Goal: Task Accomplishment & Management: Complete application form

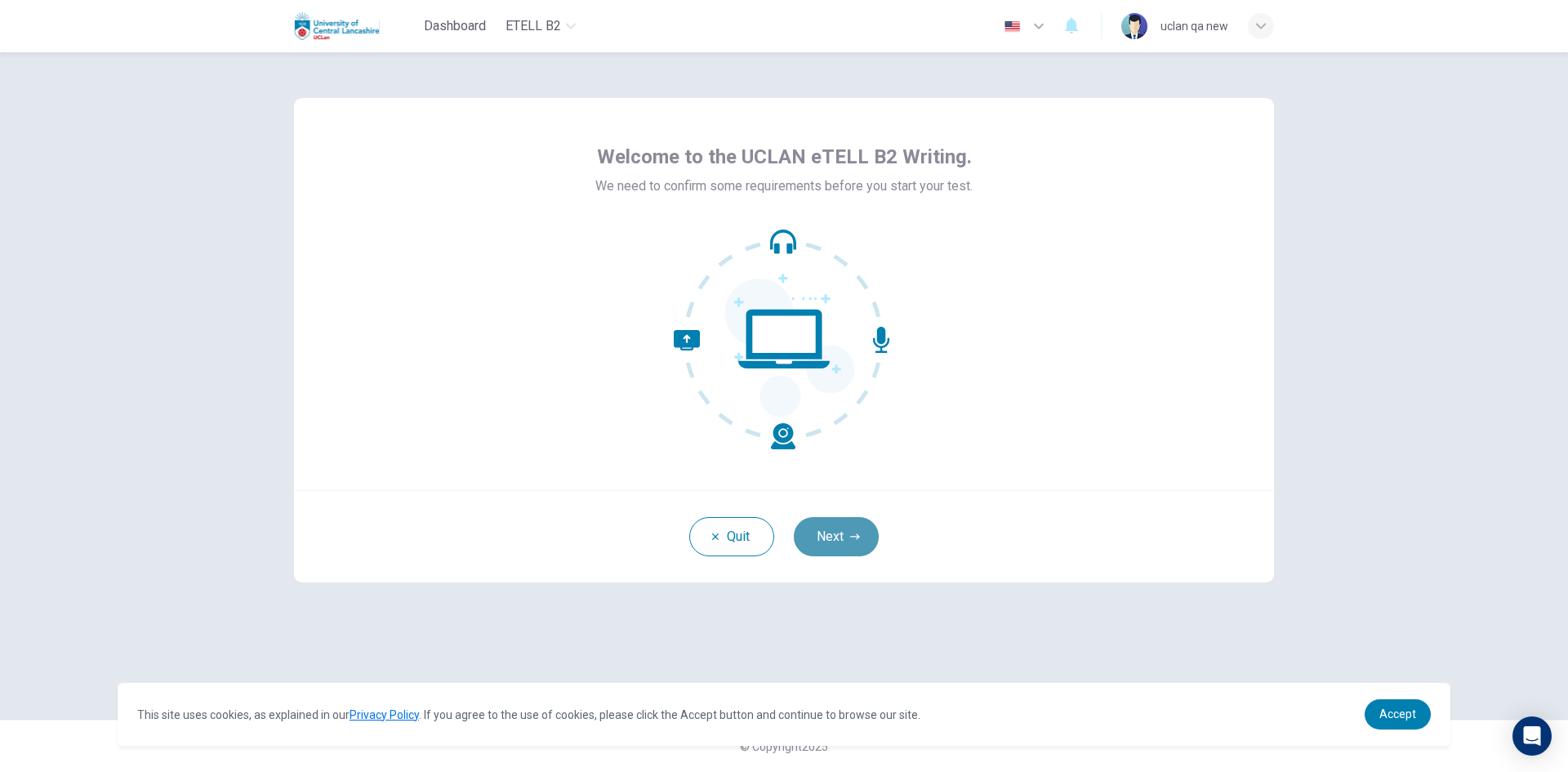
click at [855, 520] on button "Next" at bounding box center [836, 536] width 85 height 39
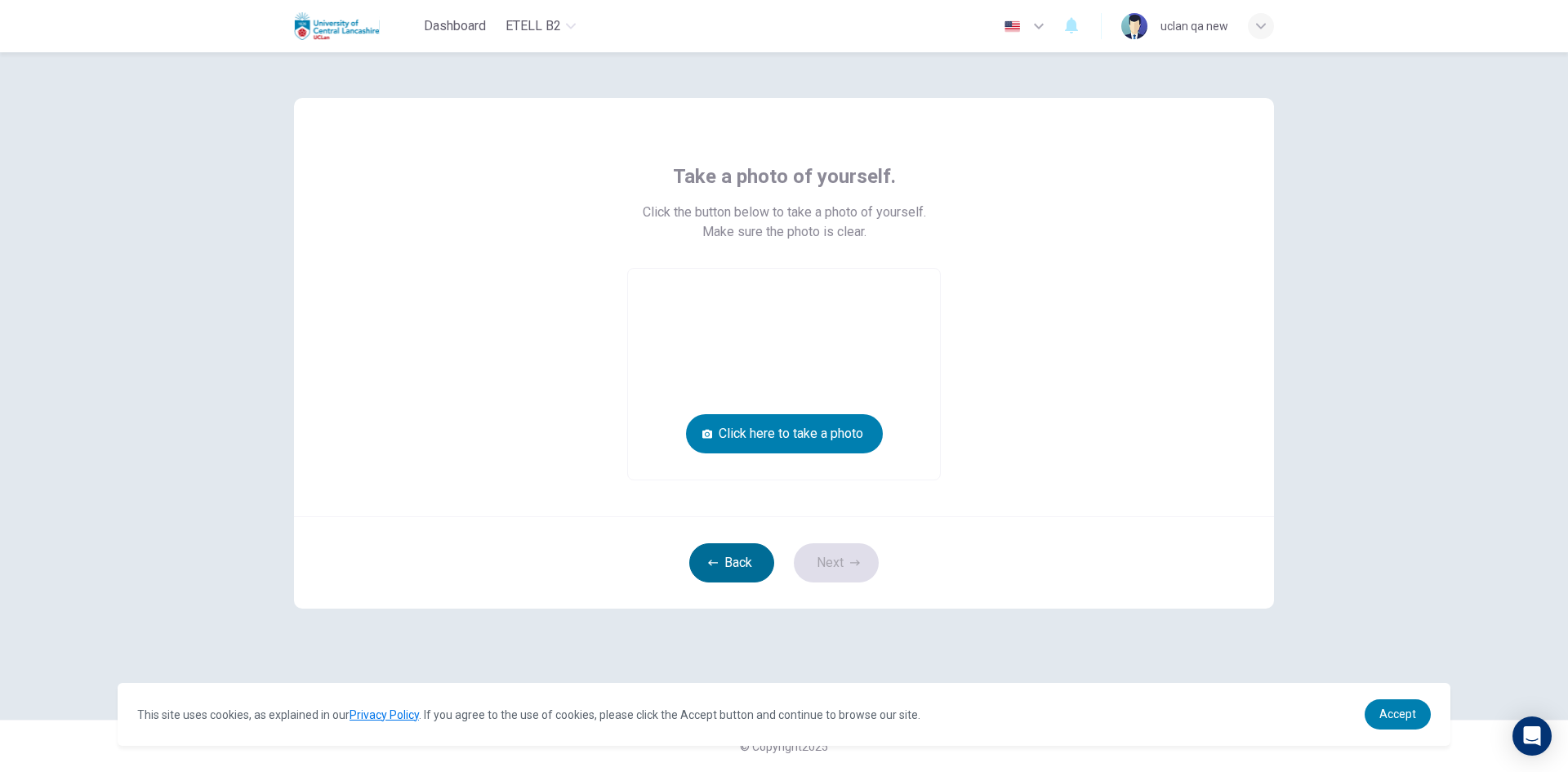
click at [749, 557] on button "Back" at bounding box center [732, 562] width 85 height 39
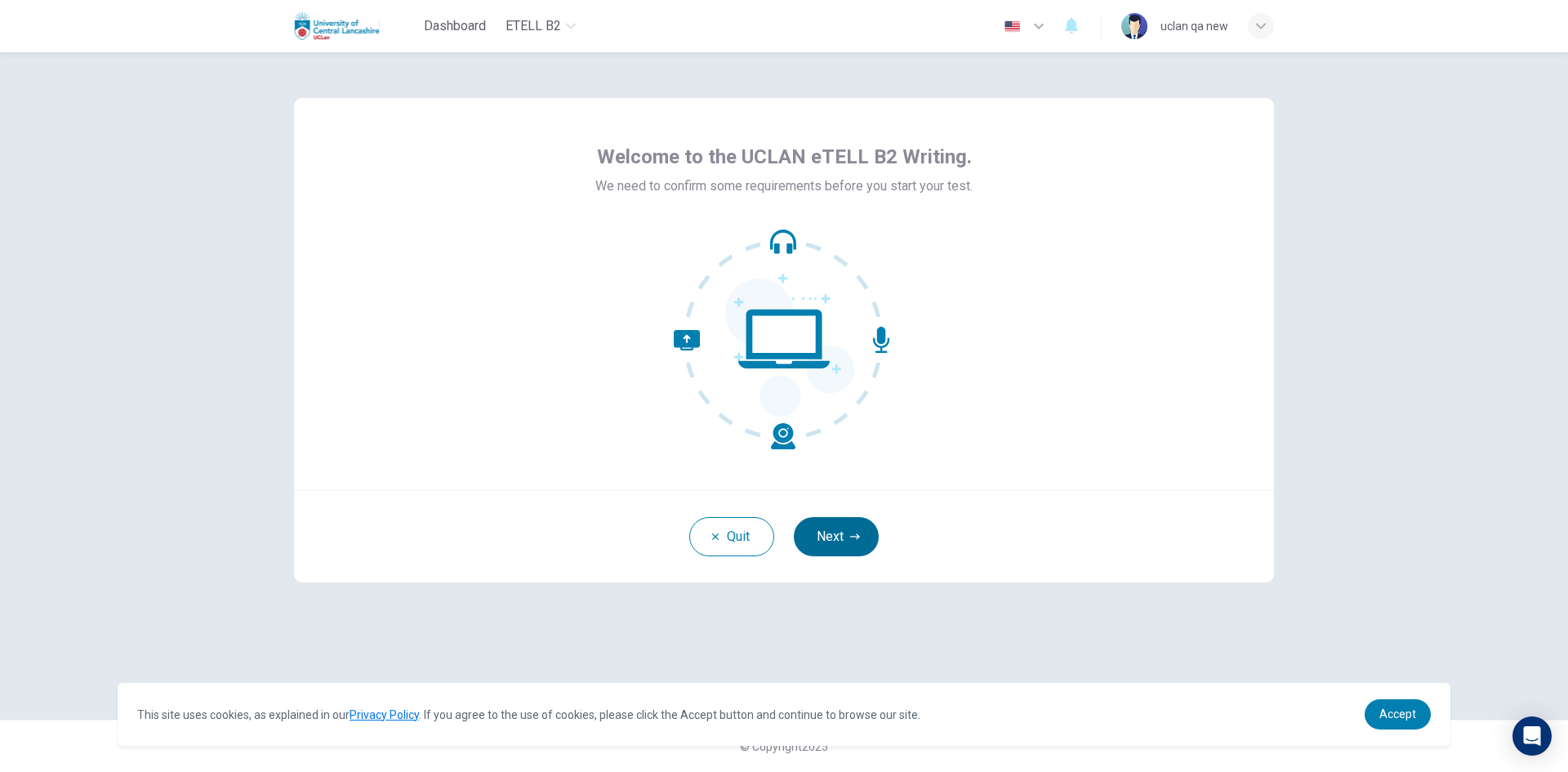
click at [860, 525] on button "Next" at bounding box center [836, 536] width 85 height 39
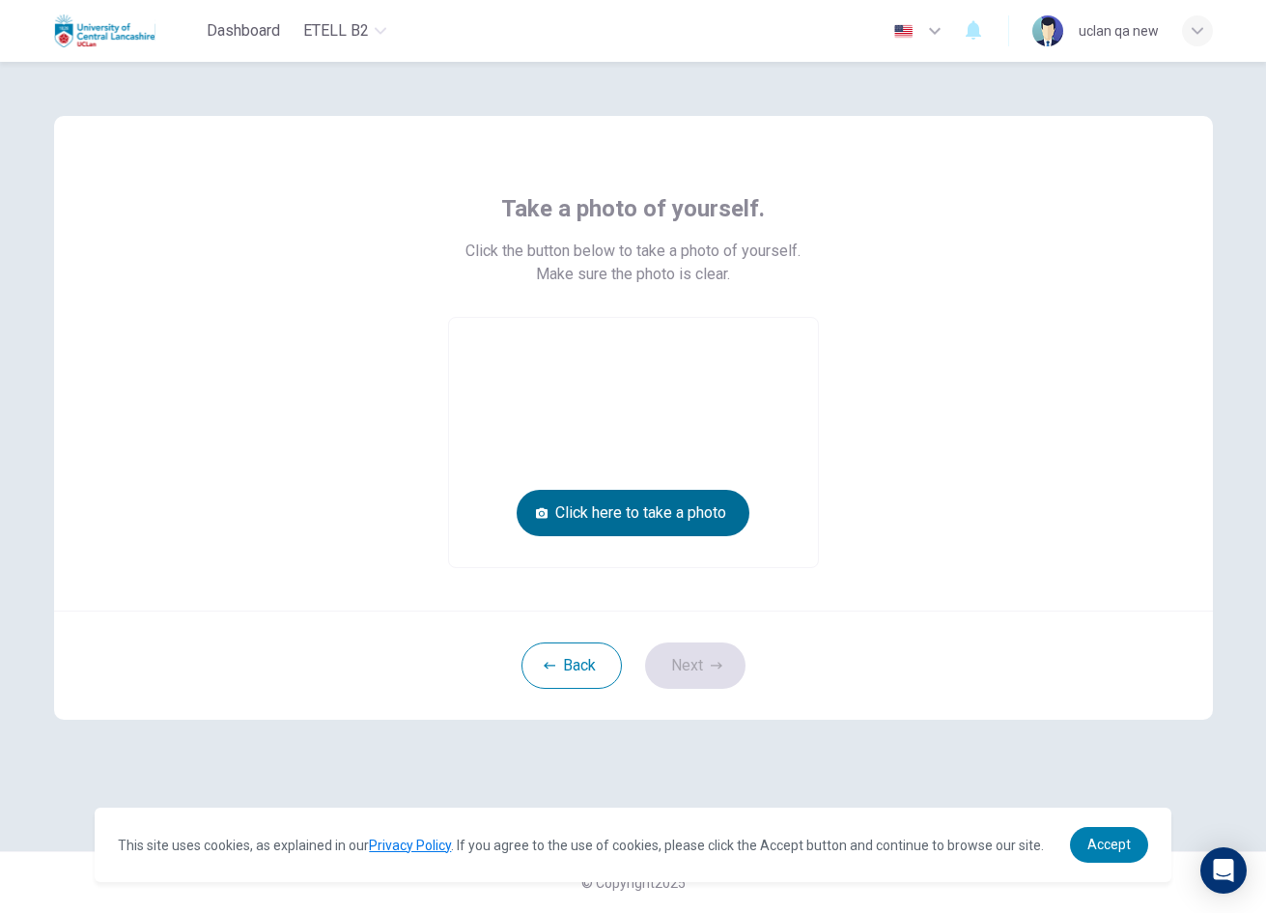
click at [720, 523] on button "Click here to take a photo" at bounding box center [633, 513] width 233 height 46
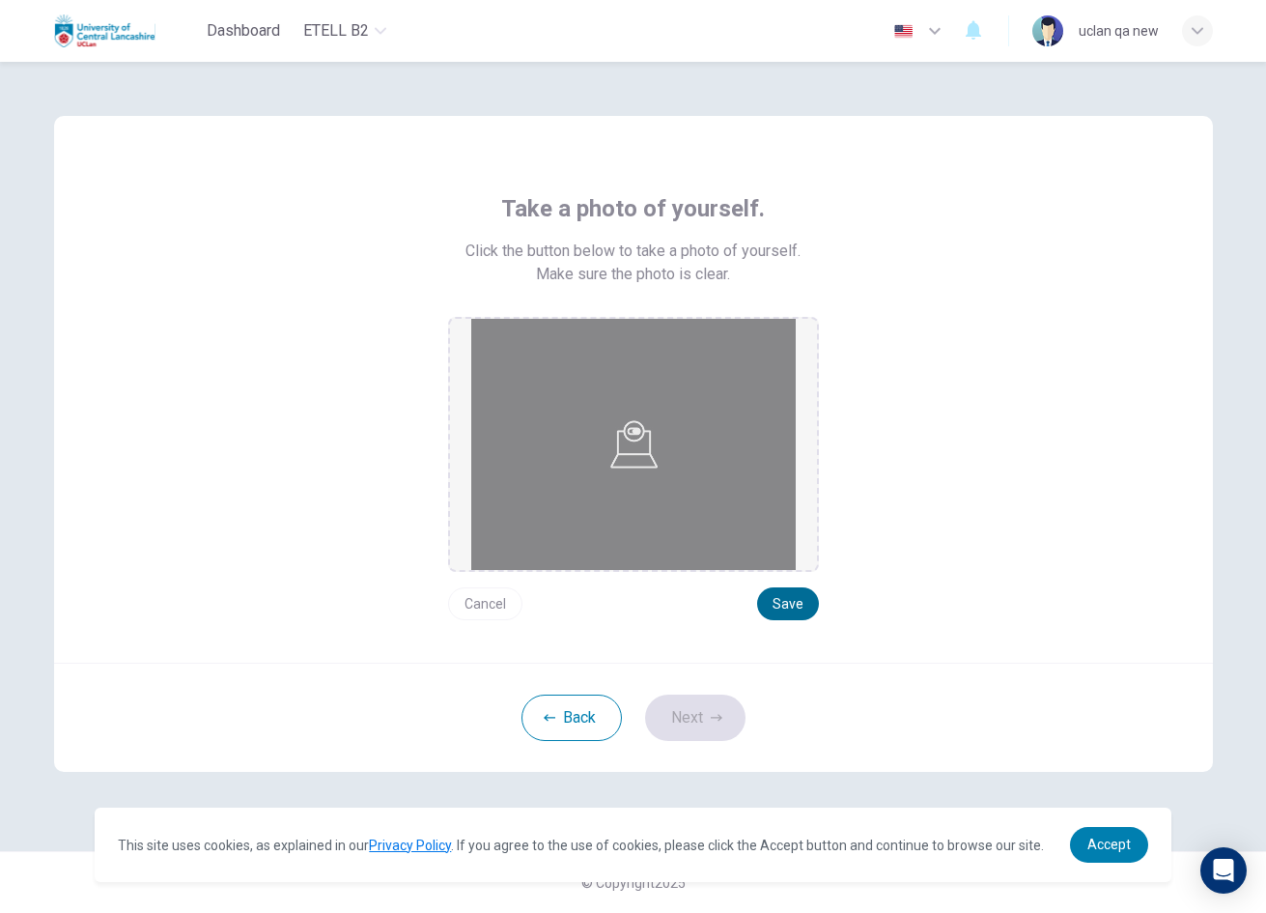
click at [791, 616] on button "Save" at bounding box center [788, 603] width 62 height 33
click at [731, 697] on button "Next" at bounding box center [695, 717] width 100 height 46
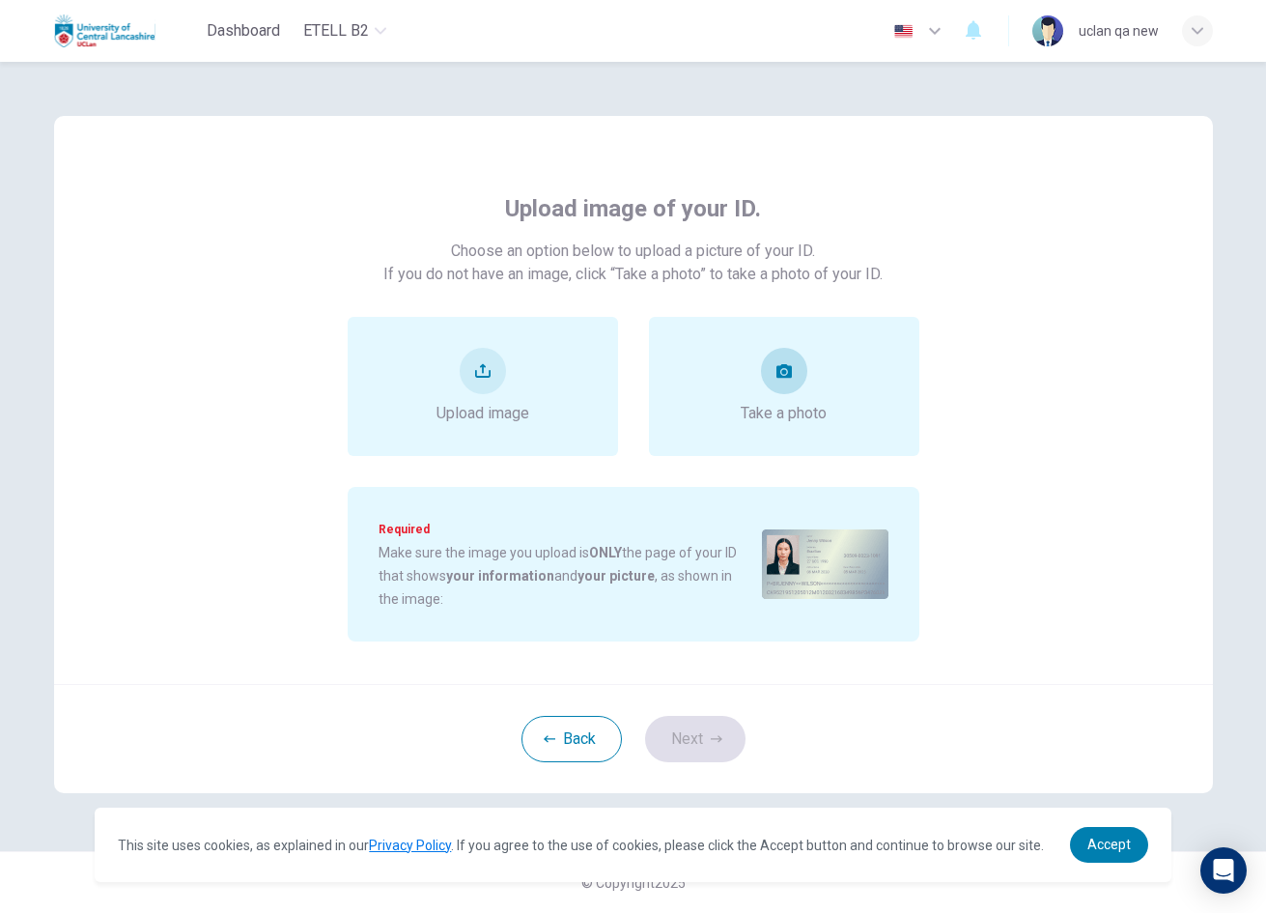
click at [778, 436] on div "Take a photo" at bounding box center [784, 386] width 270 height 139
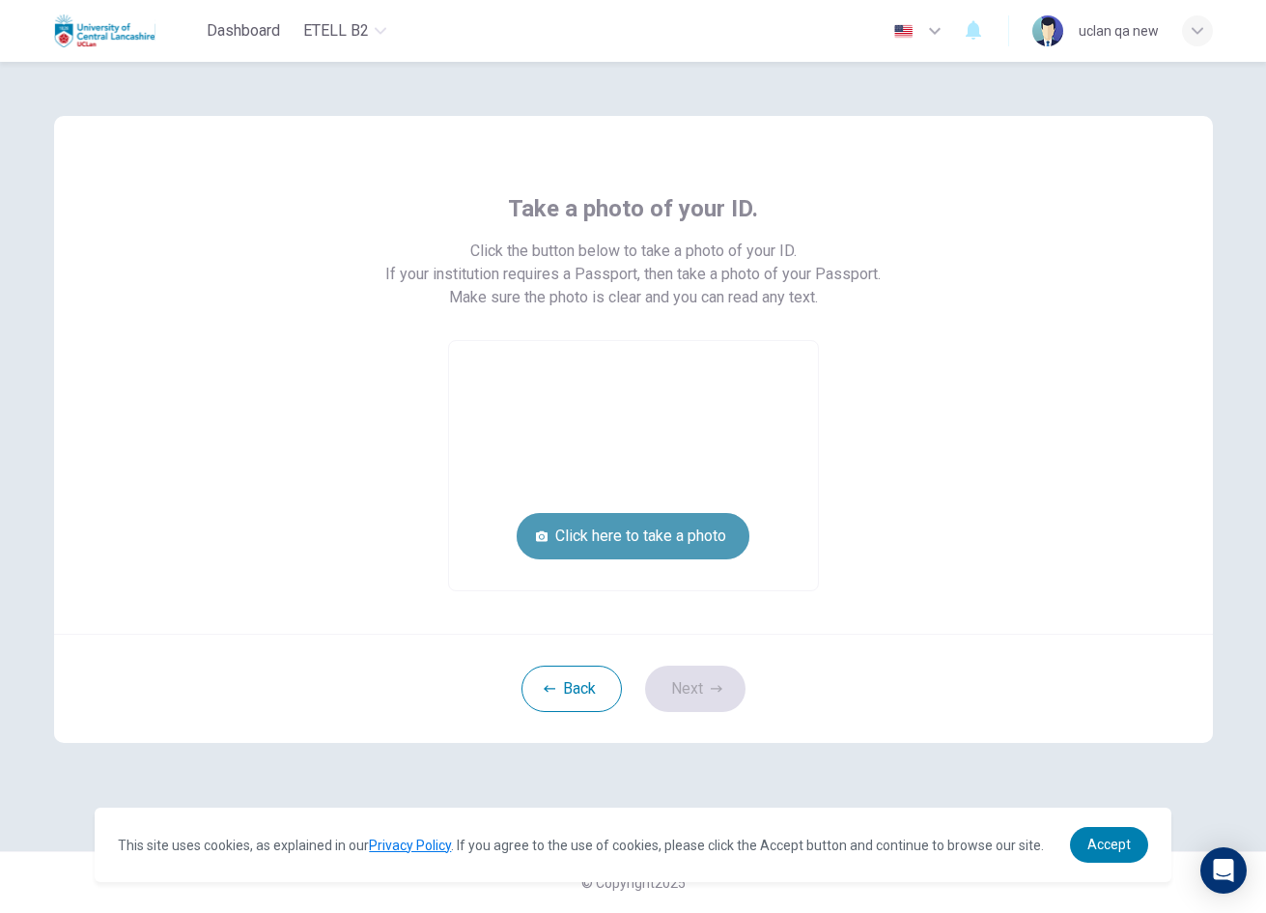
click at [731, 540] on button "Click here to take a photo" at bounding box center [633, 536] width 233 height 46
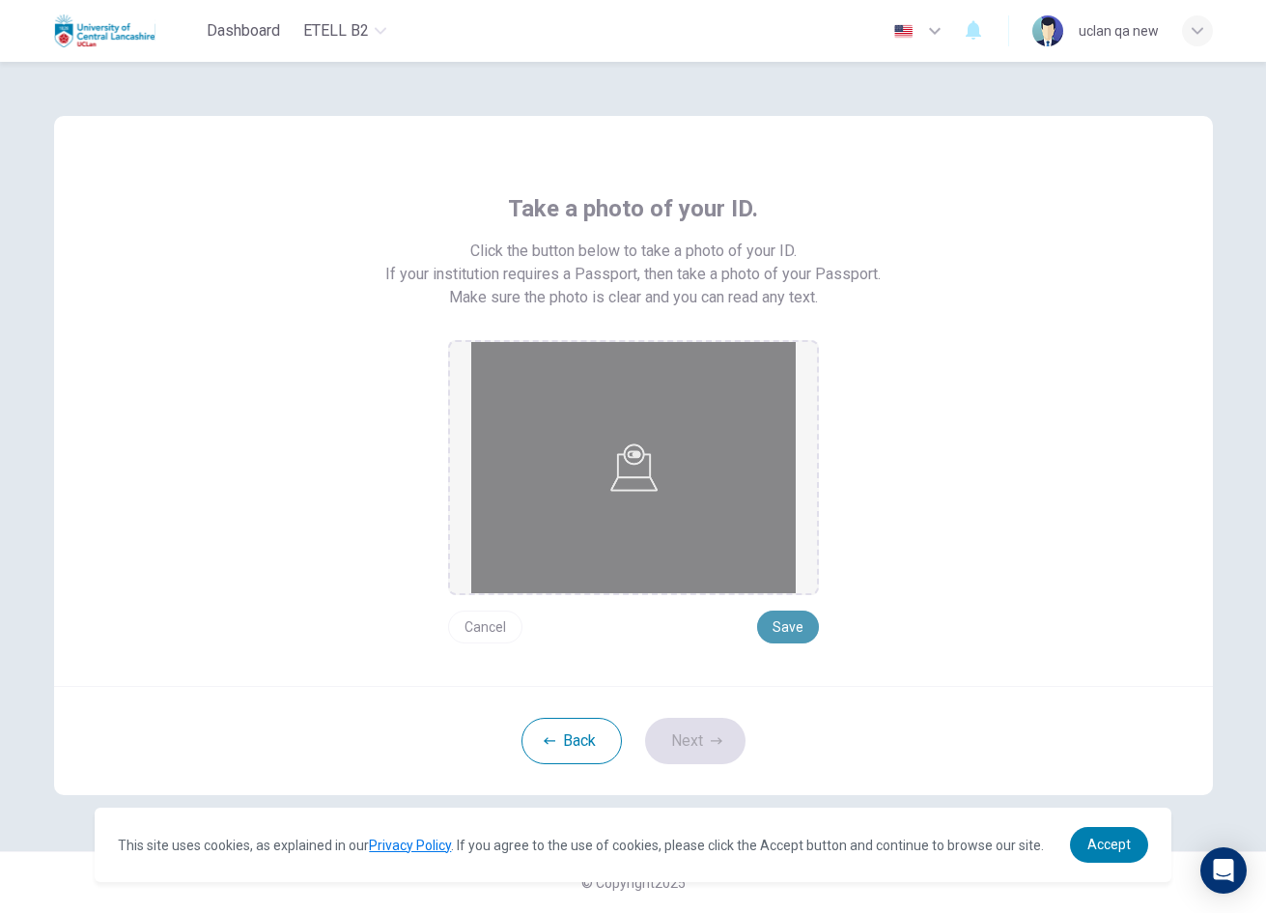
click at [793, 618] on button "Save" at bounding box center [788, 626] width 62 height 33
click at [735, 727] on button "Next" at bounding box center [695, 740] width 100 height 46
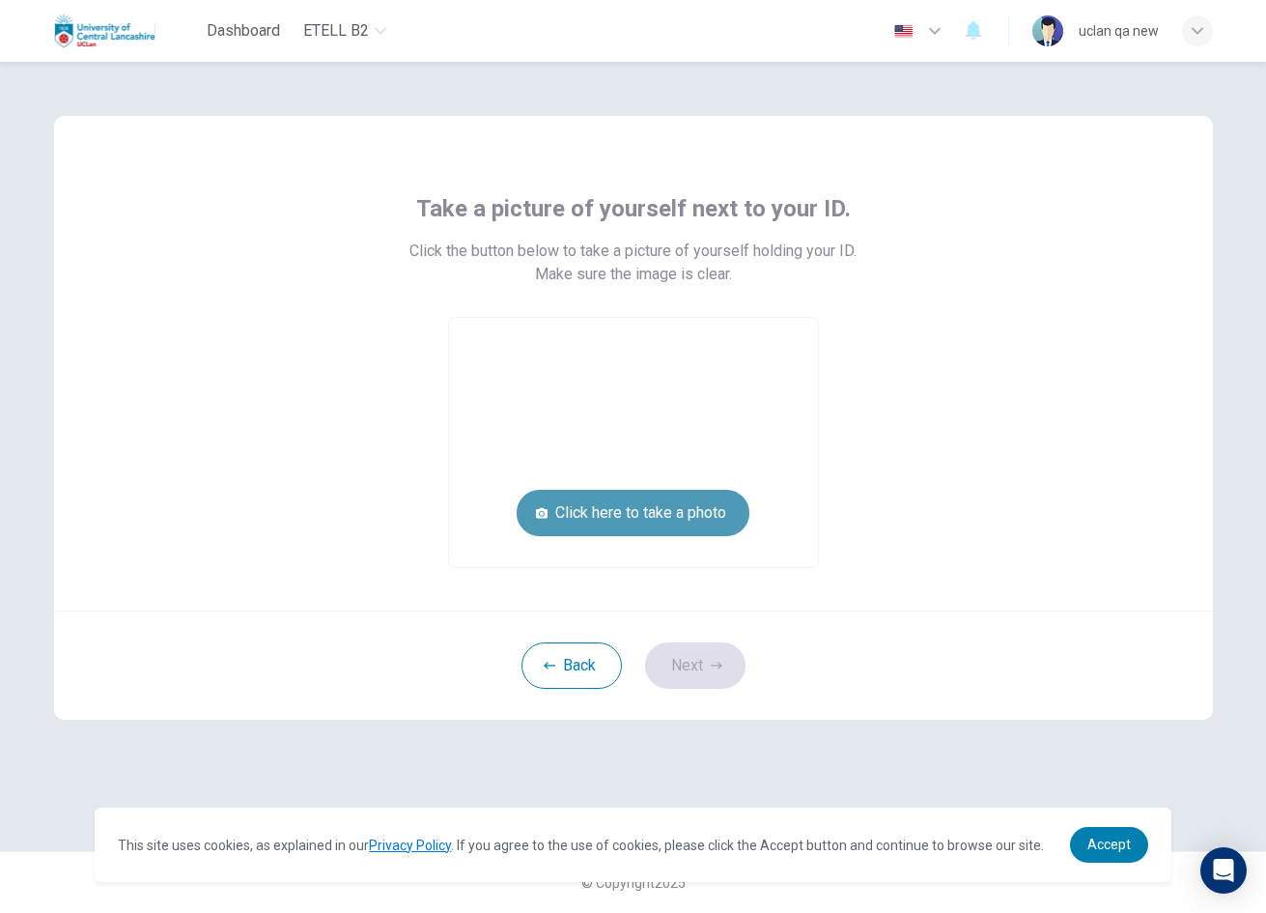
click at [723, 520] on button "Click here to take a photo" at bounding box center [633, 513] width 233 height 46
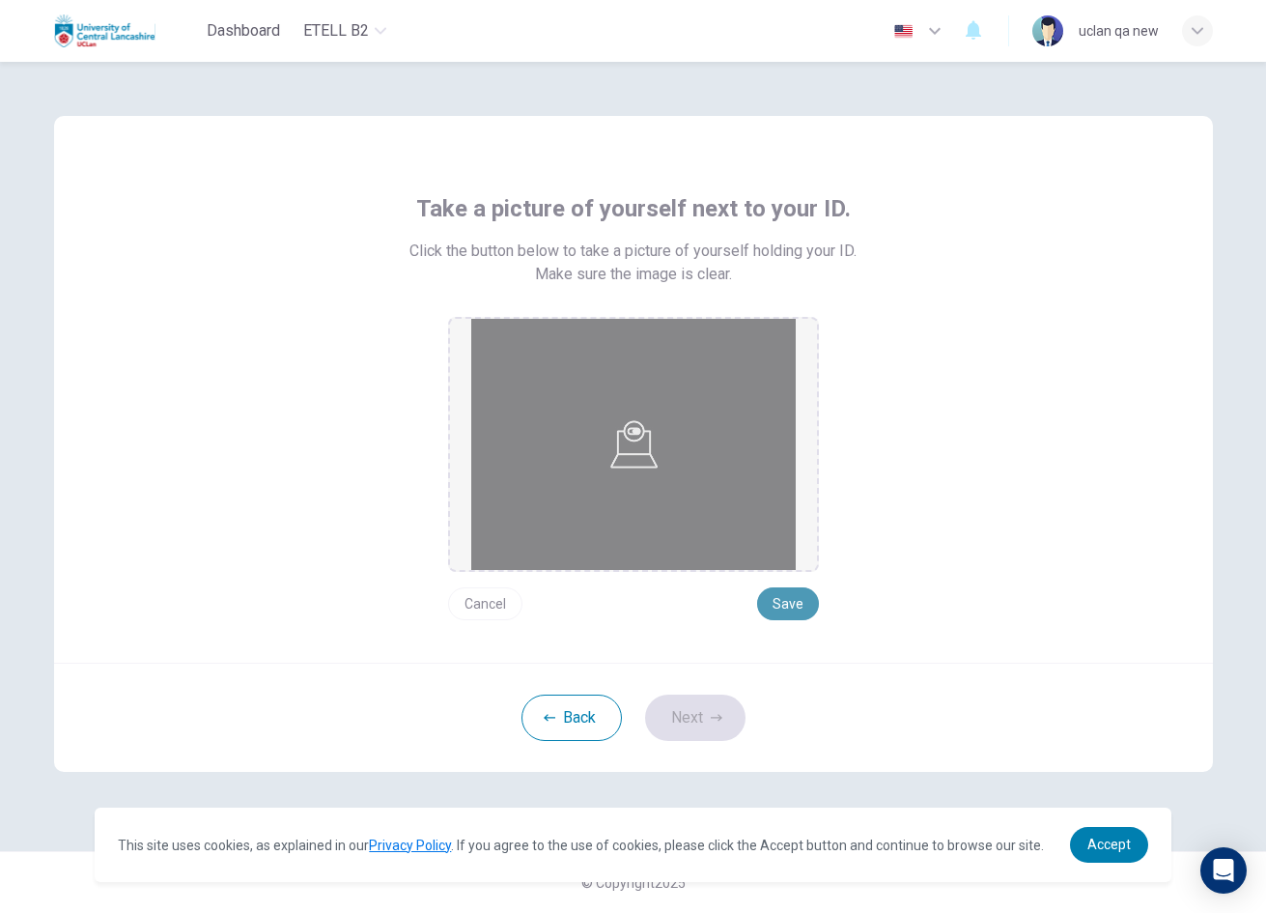
click at [772, 605] on button "Save" at bounding box center [788, 603] width 62 height 33
click at [727, 713] on button "Next" at bounding box center [695, 717] width 100 height 46
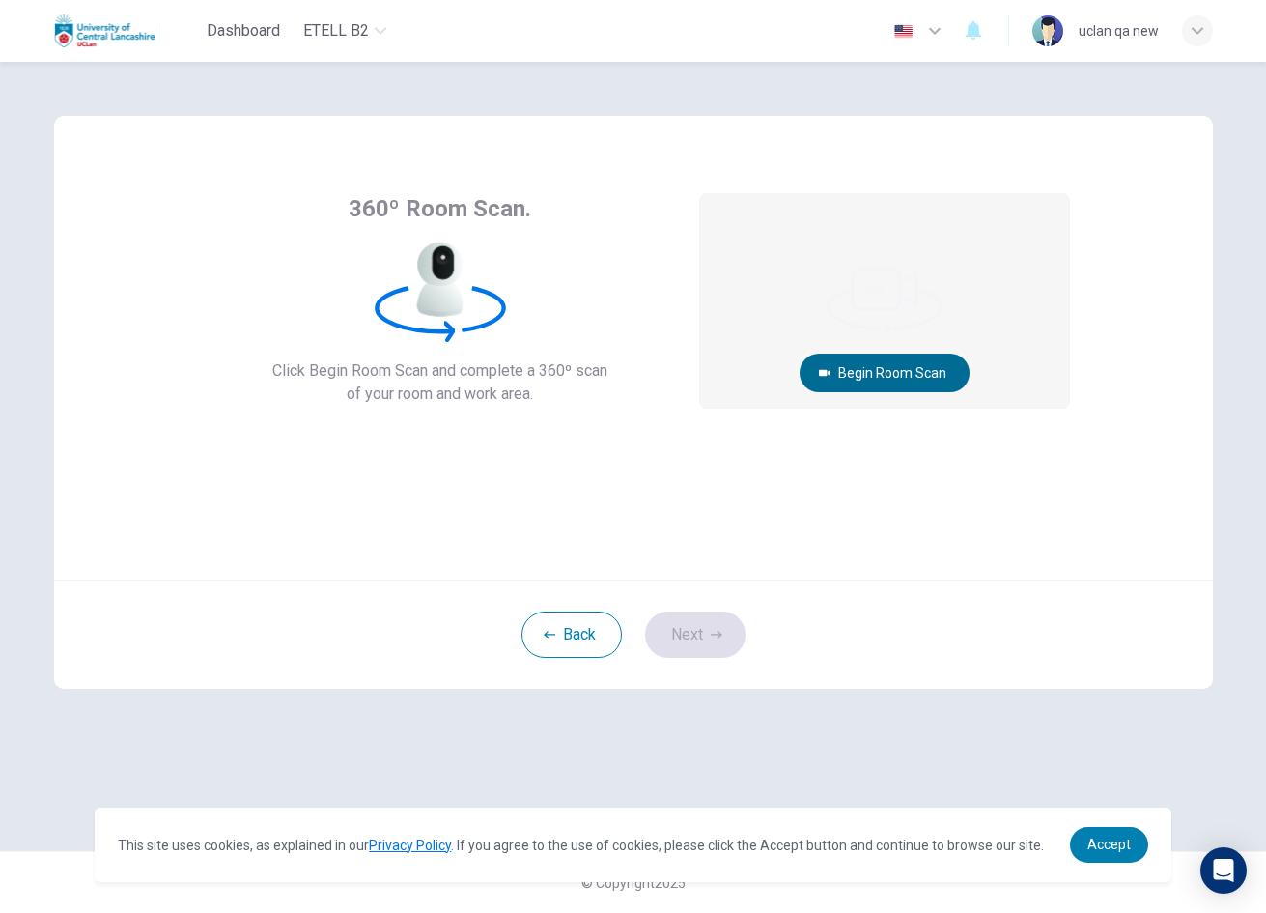
click at [843, 367] on button "Begin Room Scan" at bounding box center [885, 372] width 170 height 39
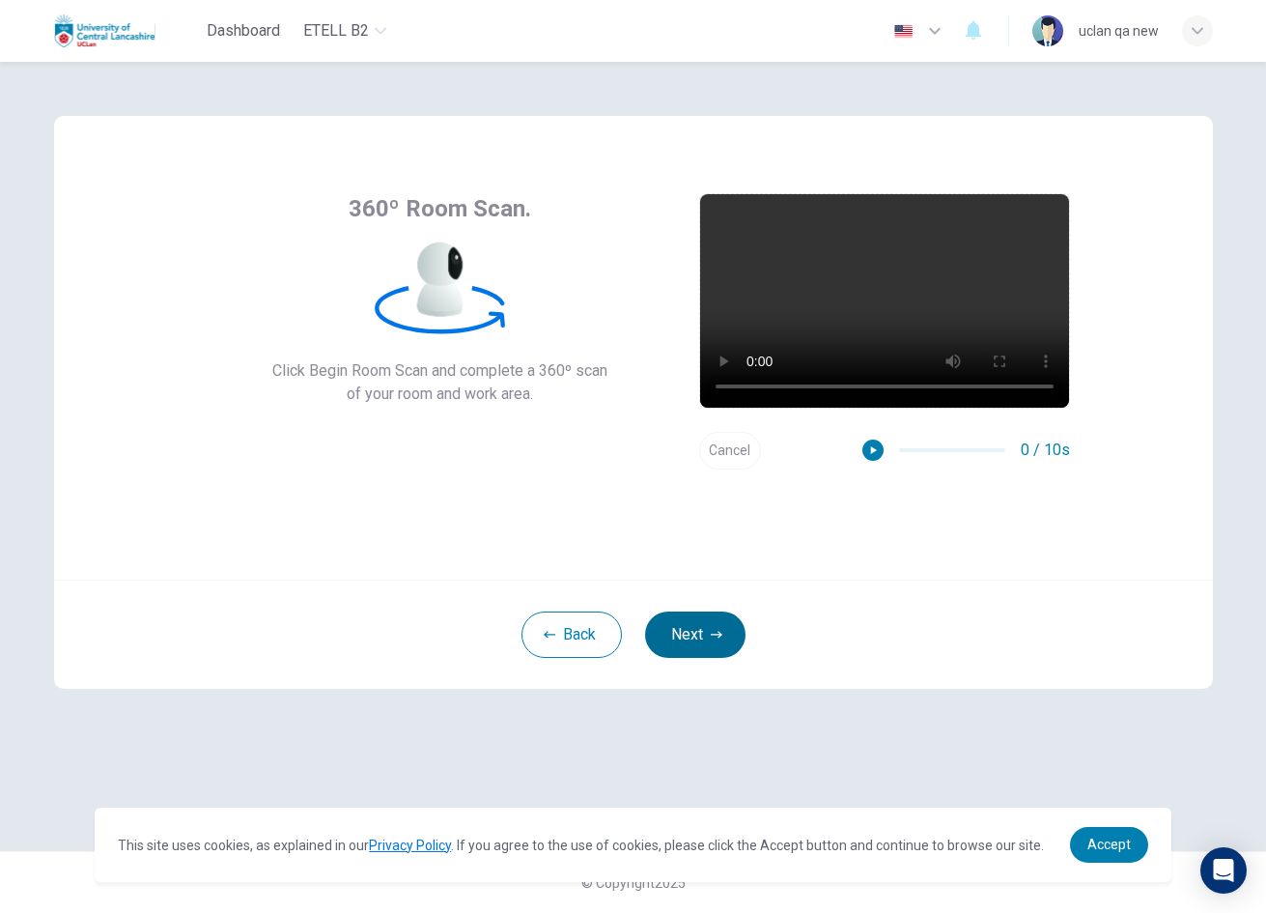
click at [705, 626] on button "Next" at bounding box center [695, 634] width 100 height 46
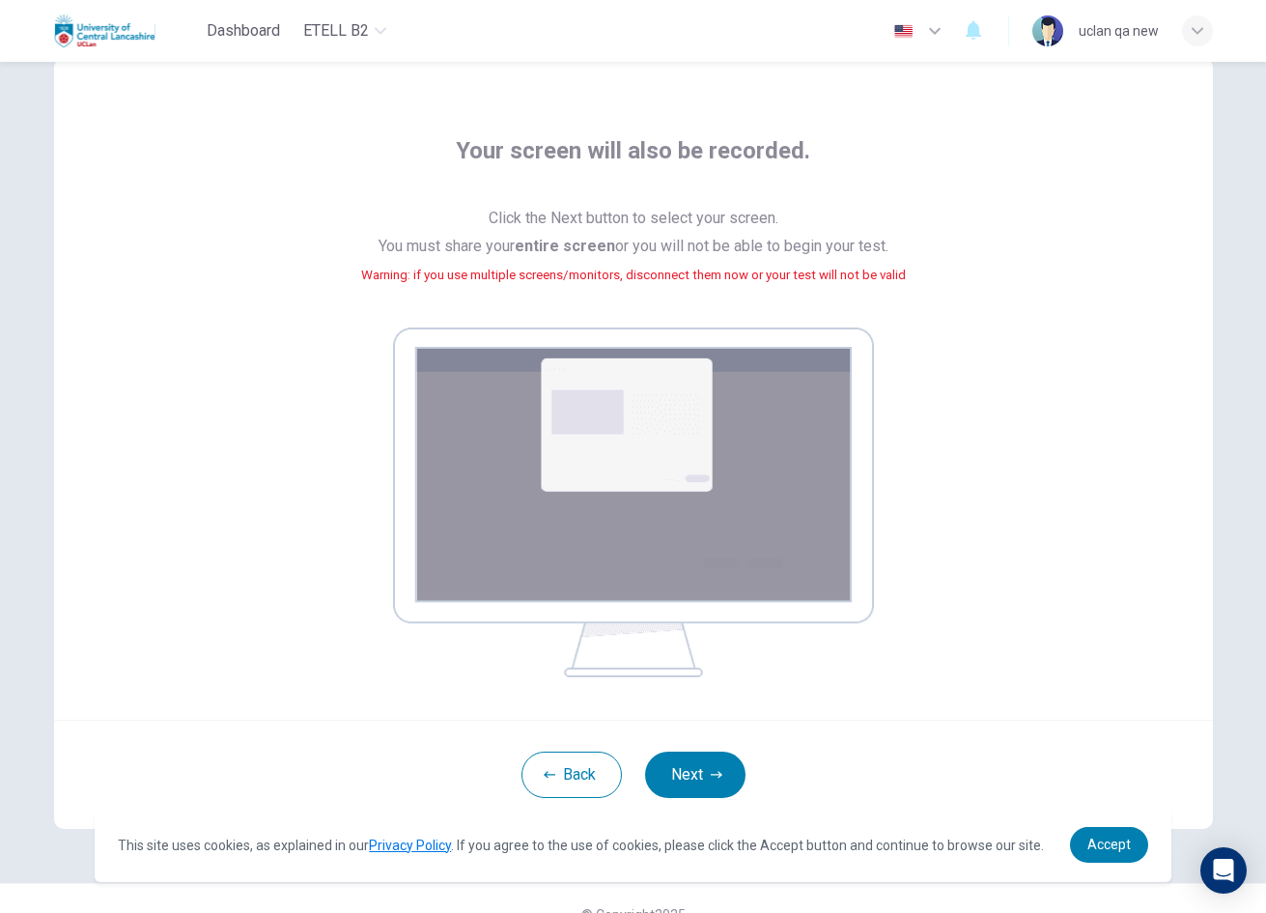
scroll to position [89, 0]
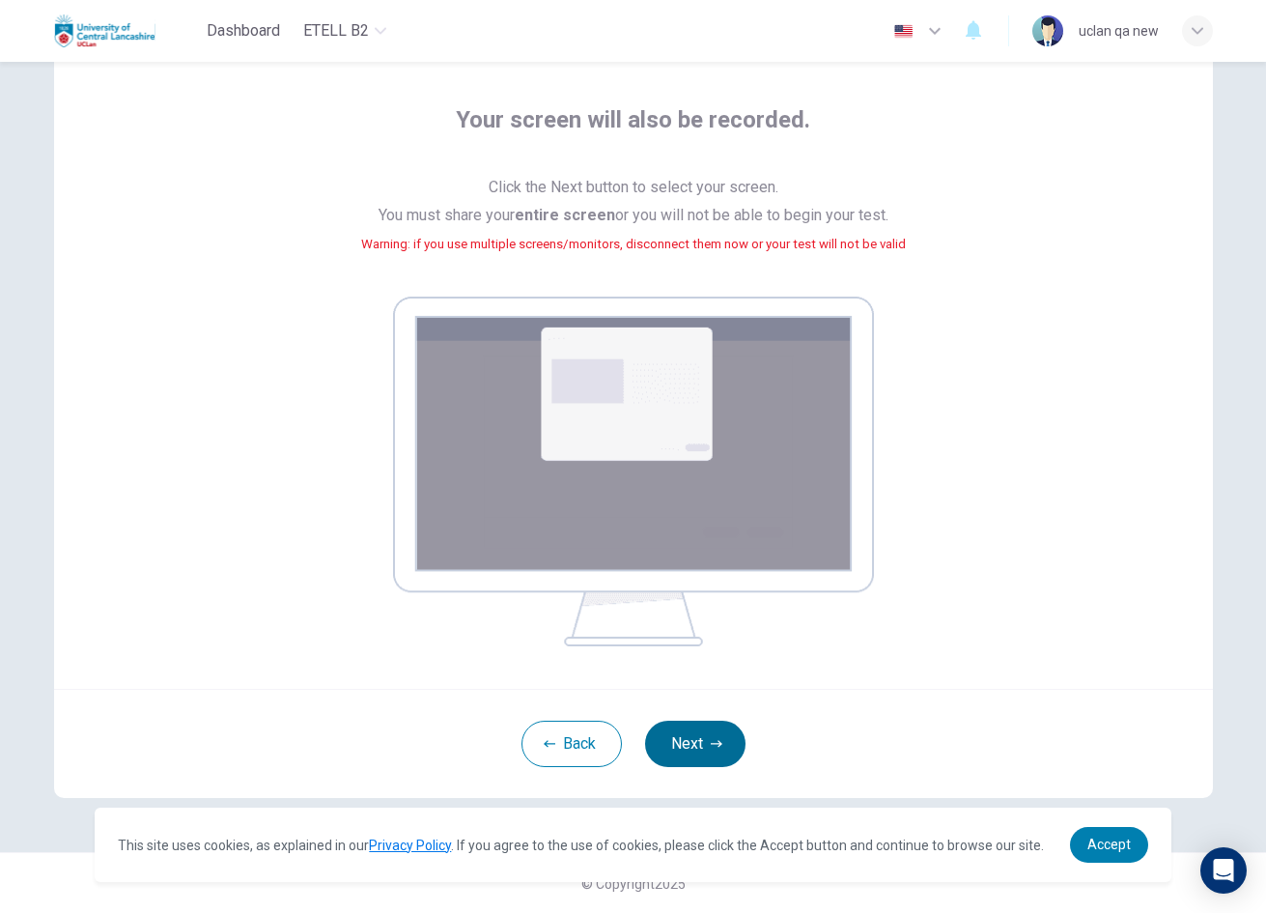
click at [690, 726] on button "Next" at bounding box center [695, 743] width 100 height 46
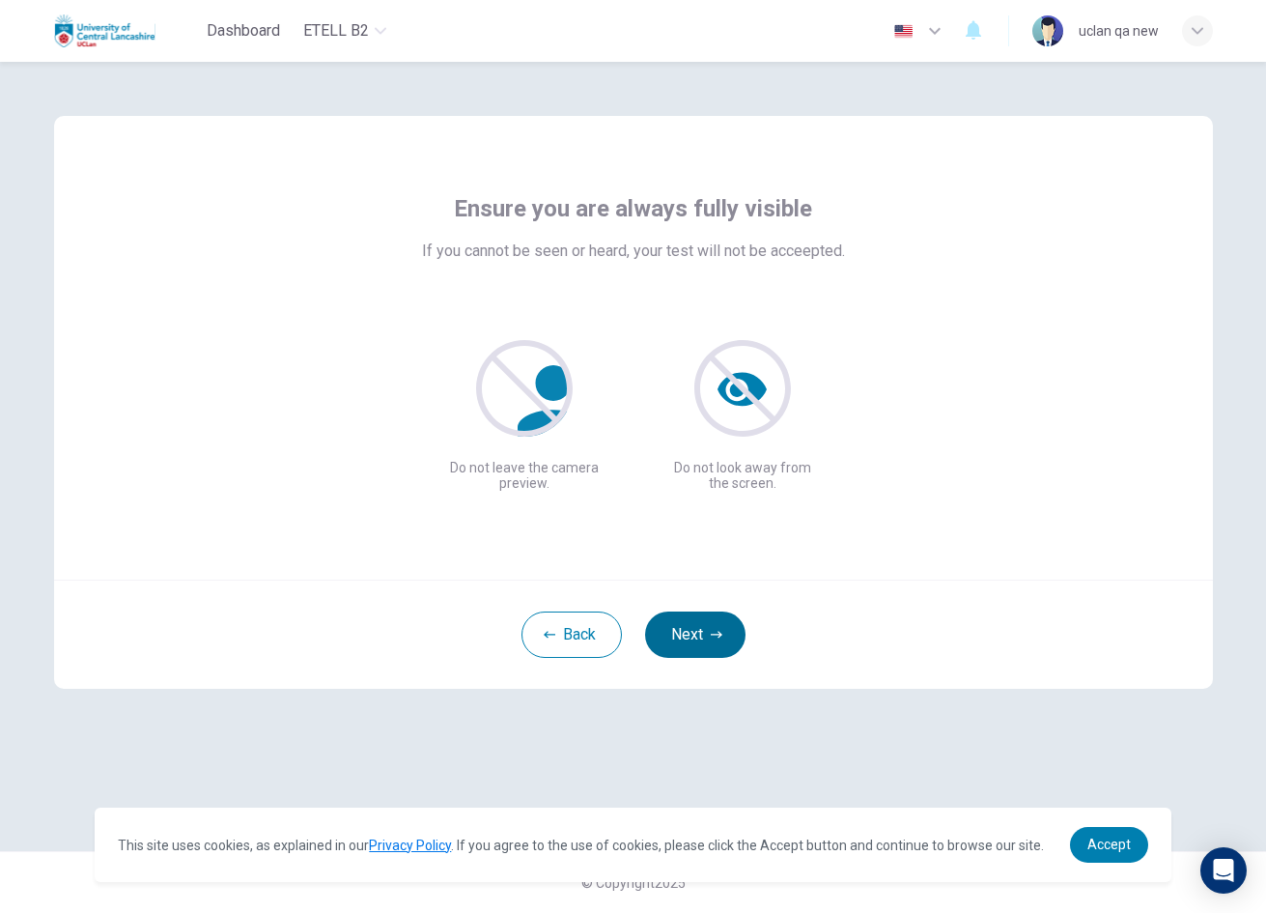
click at [732, 637] on button "Next" at bounding box center [695, 634] width 100 height 46
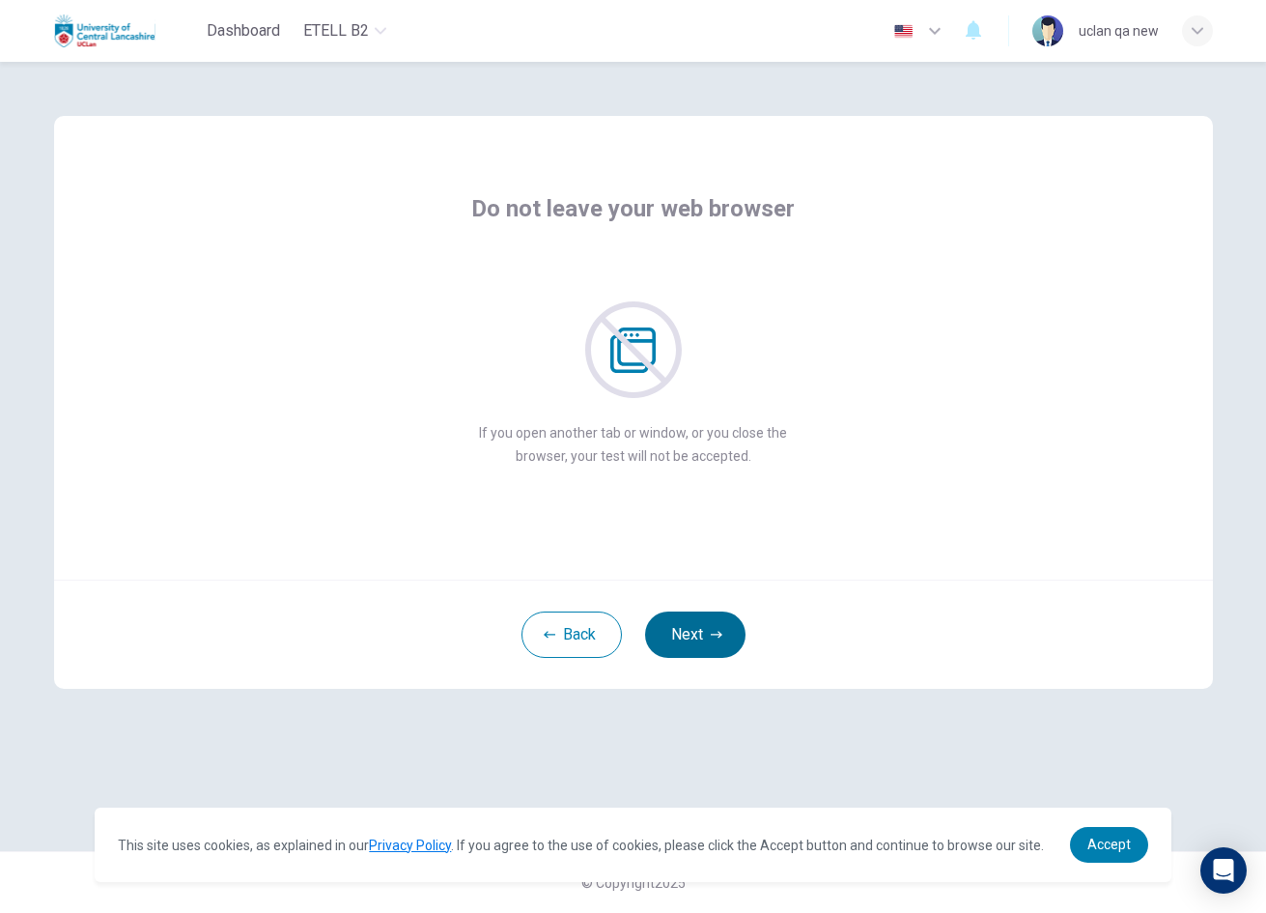
click at [732, 638] on button "Next" at bounding box center [695, 634] width 100 height 46
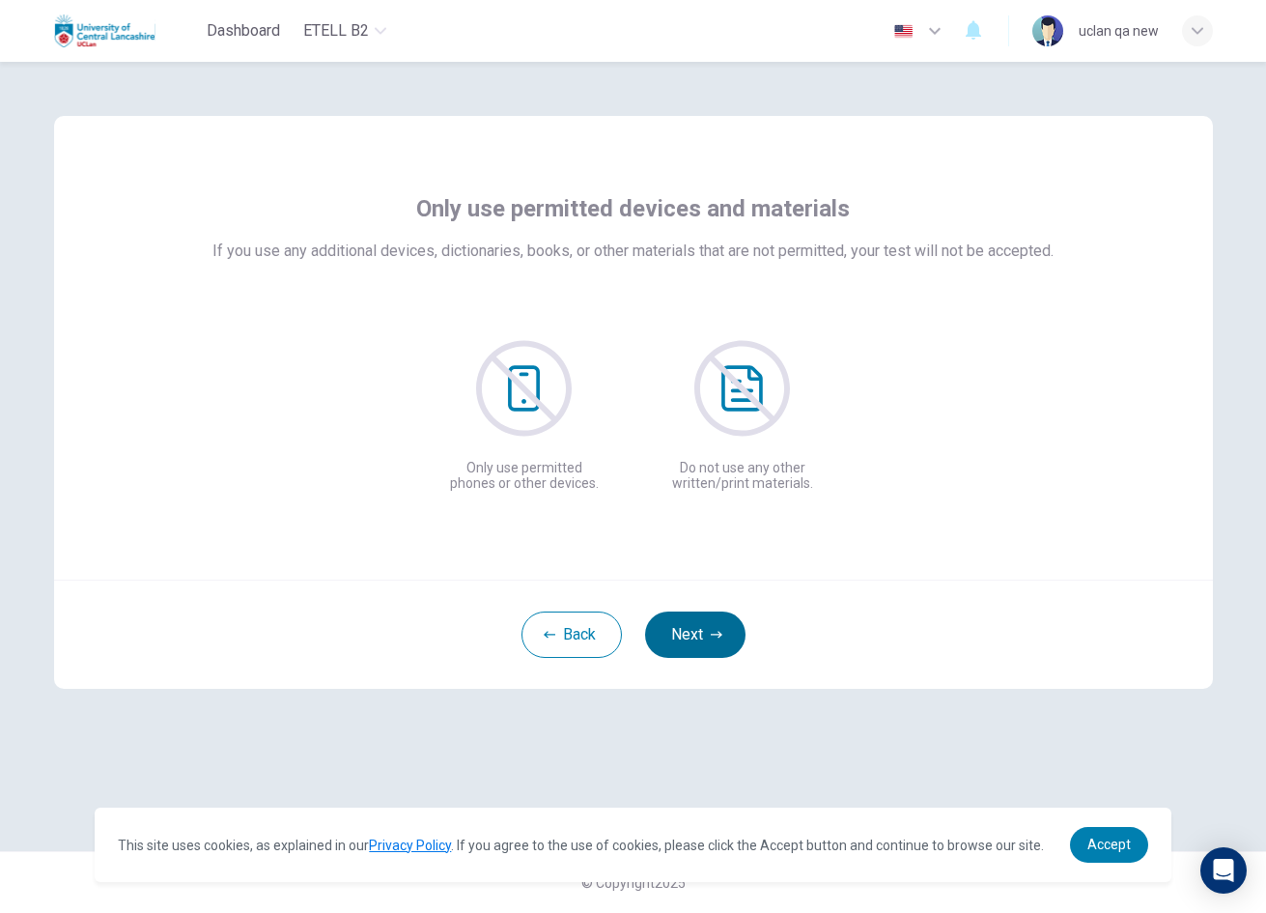
click at [732, 638] on button "Next" at bounding box center [695, 634] width 100 height 46
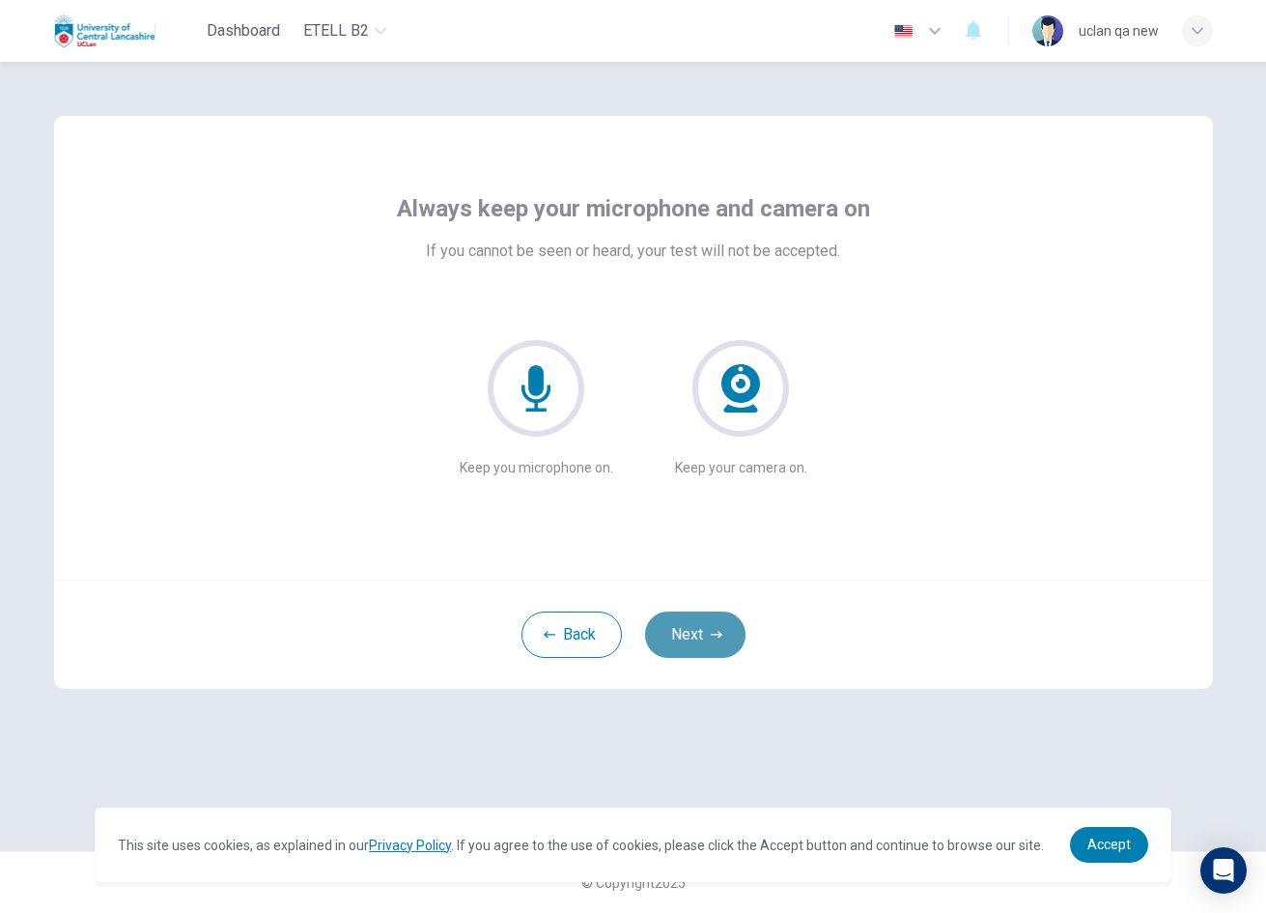
click at [732, 638] on button "Next" at bounding box center [695, 634] width 100 height 46
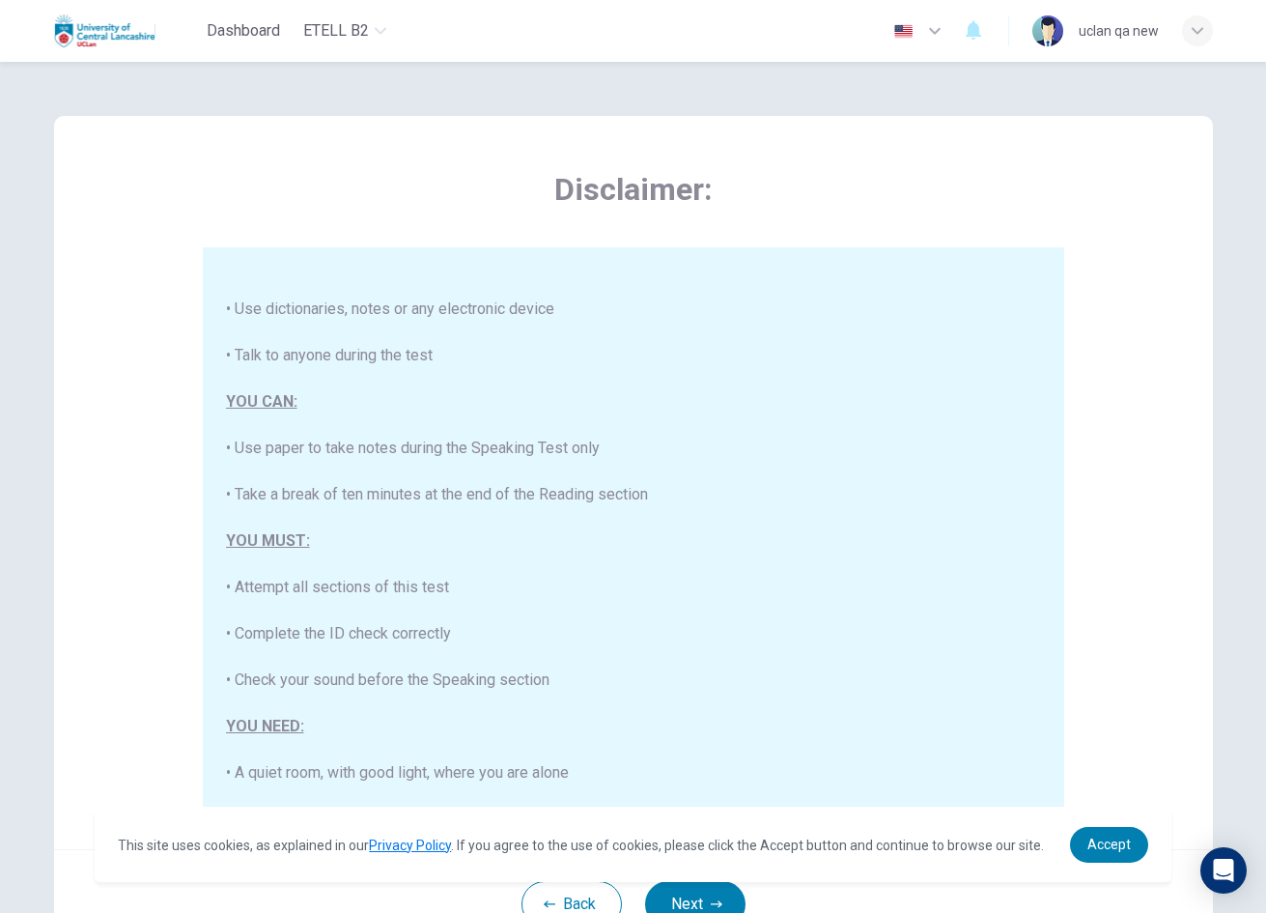
scroll to position [322, 0]
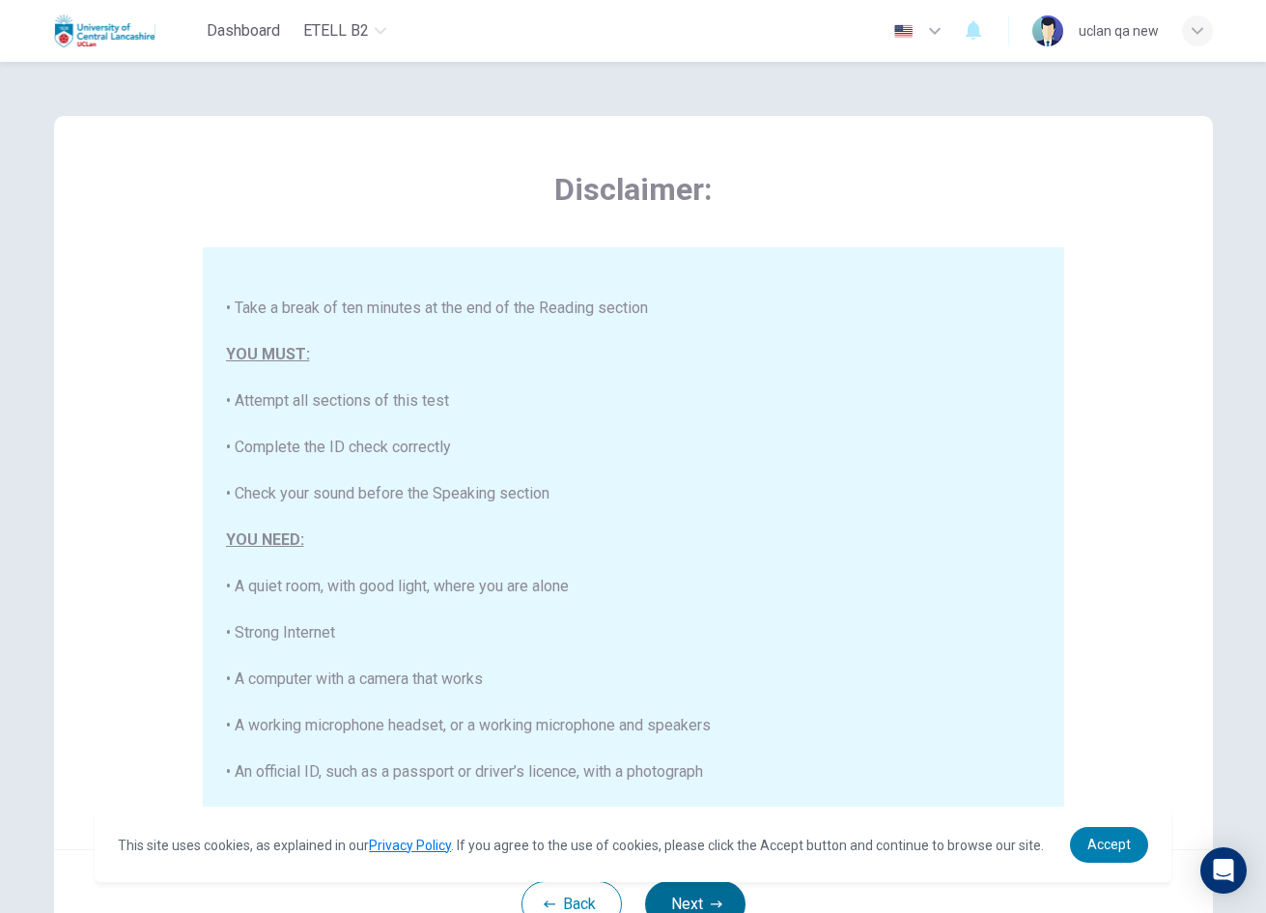
click at [701, 900] on button "Next" at bounding box center [695, 904] width 100 height 46
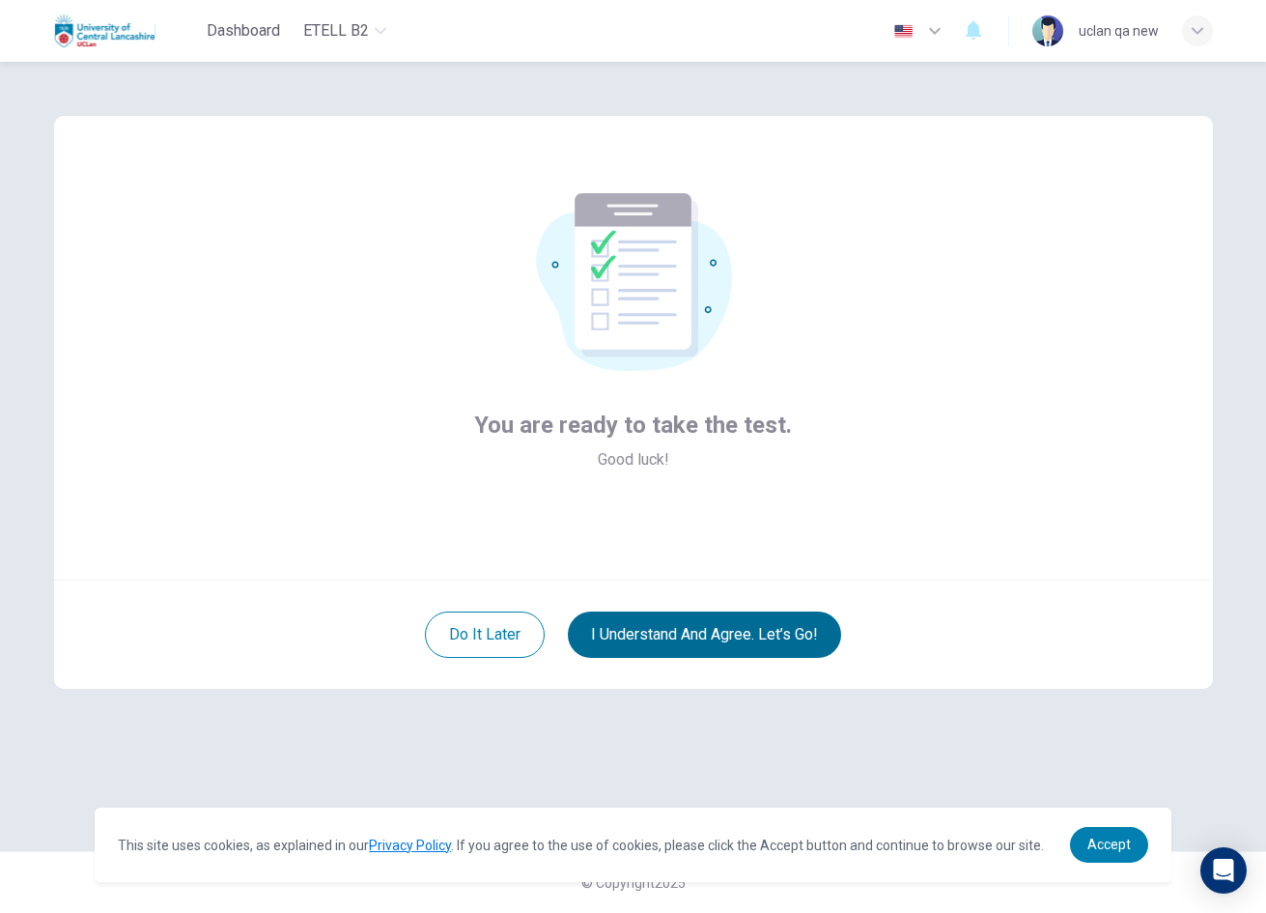
click at [778, 633] on button "I understand and agree. Let’s go!" at bounding box center [704, 634] width 273 height 46
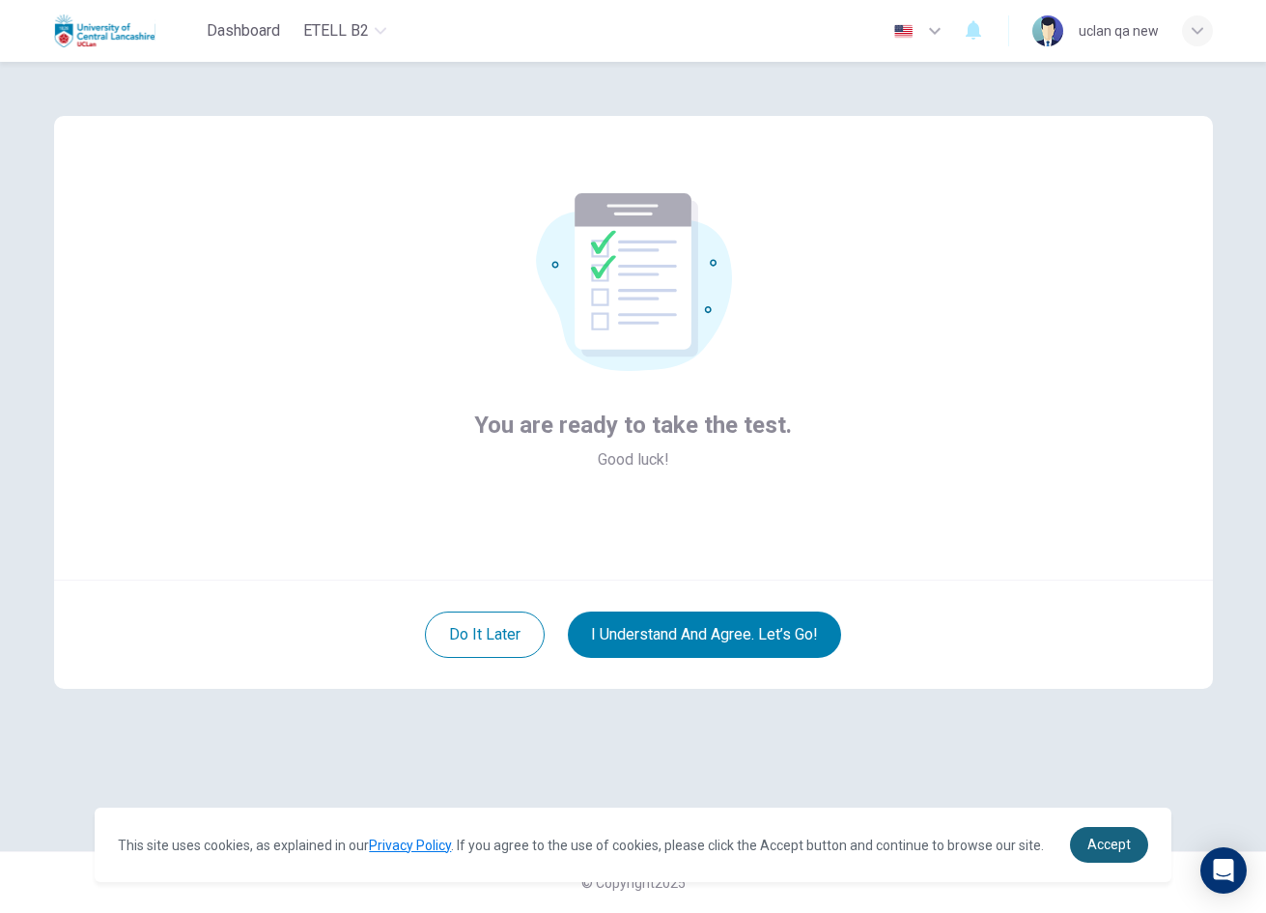
click at [1136, 842] on link "Accept" at bounding box center [1109, 845] width 78 height 36
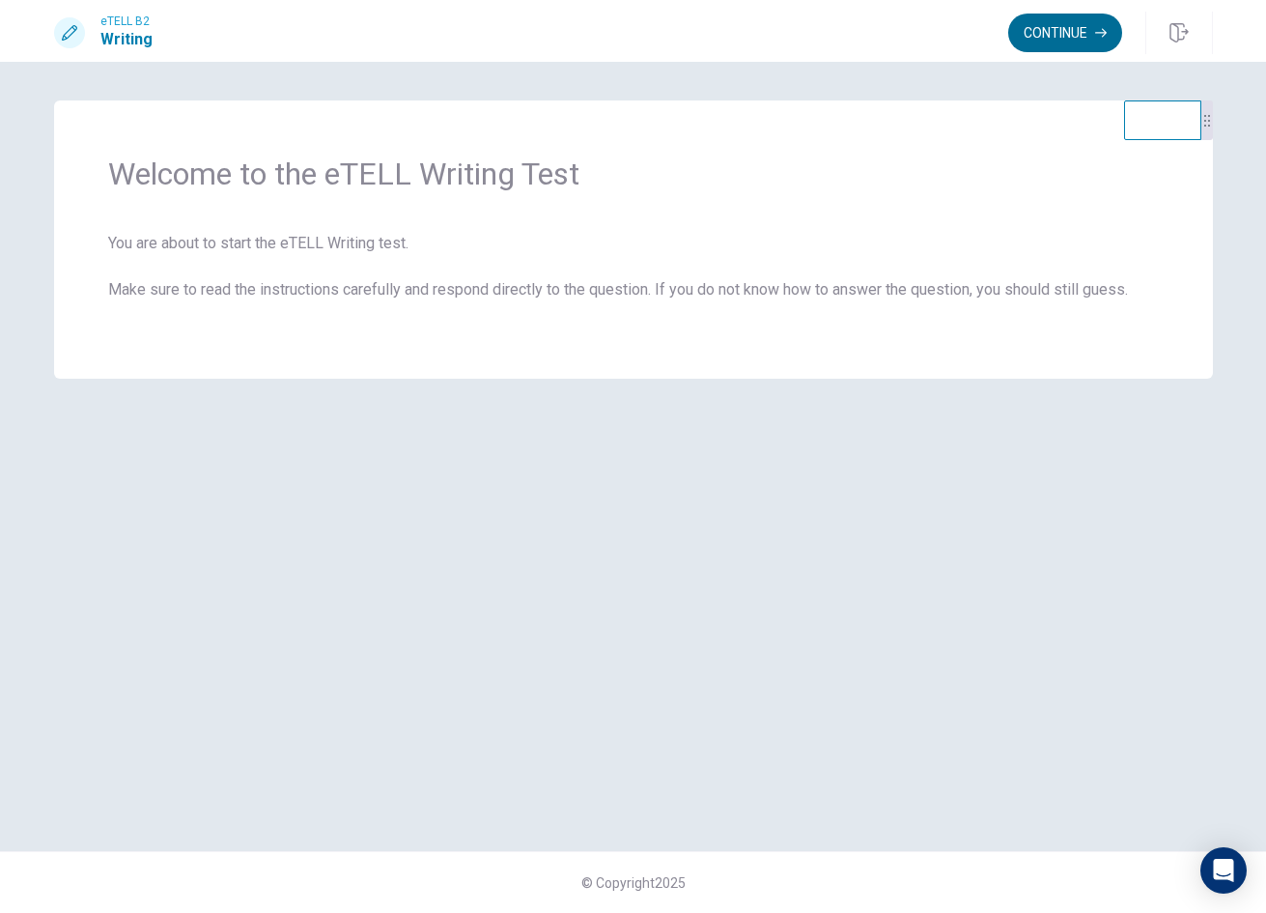
click at [1064, 29] on button "Continue" at bounding box center [1065, 33] width 114 height 39
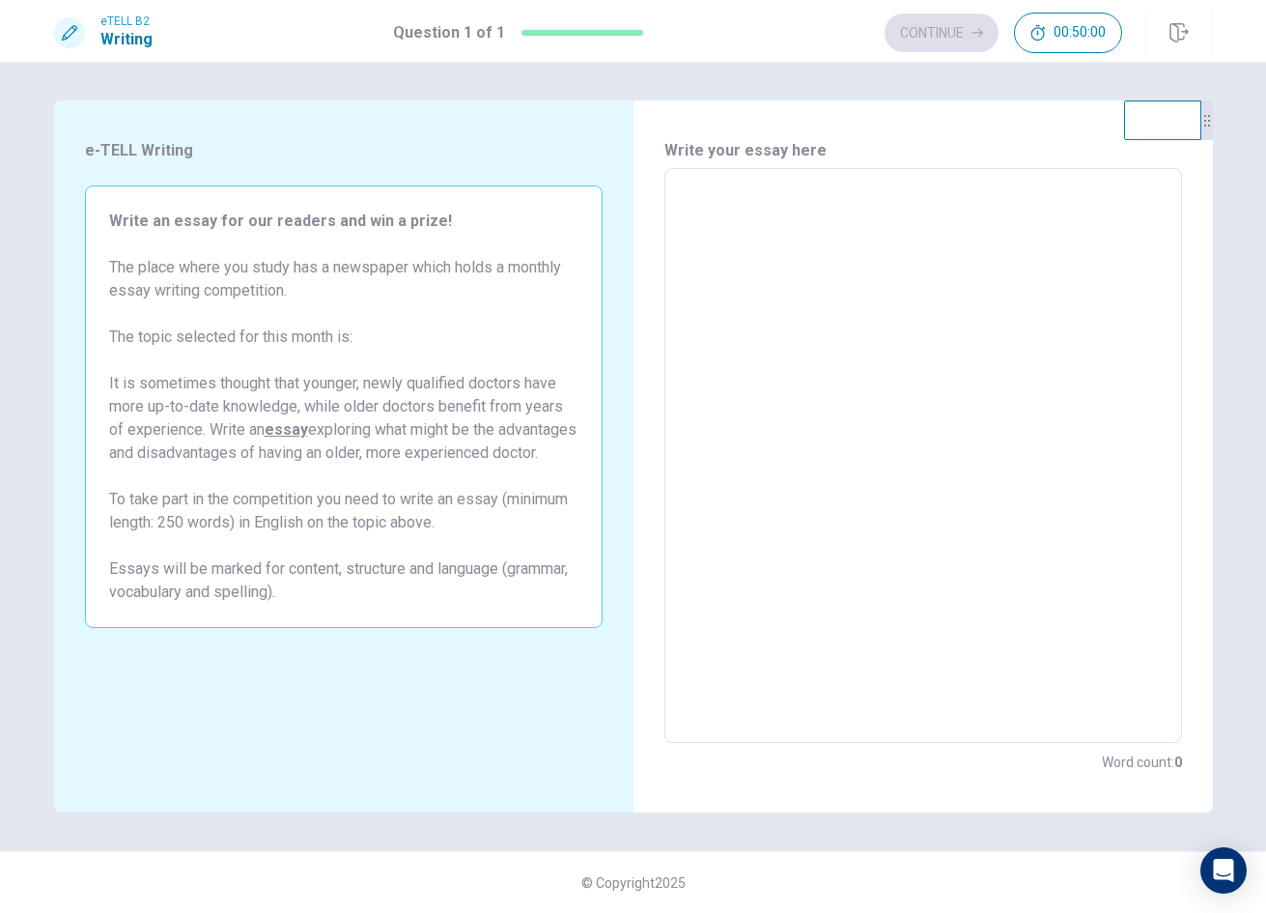
drag, startPoint x: 1181, startPoint y: 37, endPoint x: 1003, endPoint y: 121, distance: 196.5
click at [1181, 37] on icon "button" at bounding box center [1178, 32] width 19 height 19
